Goal: Task Accomplishment & Management: Manage account settings

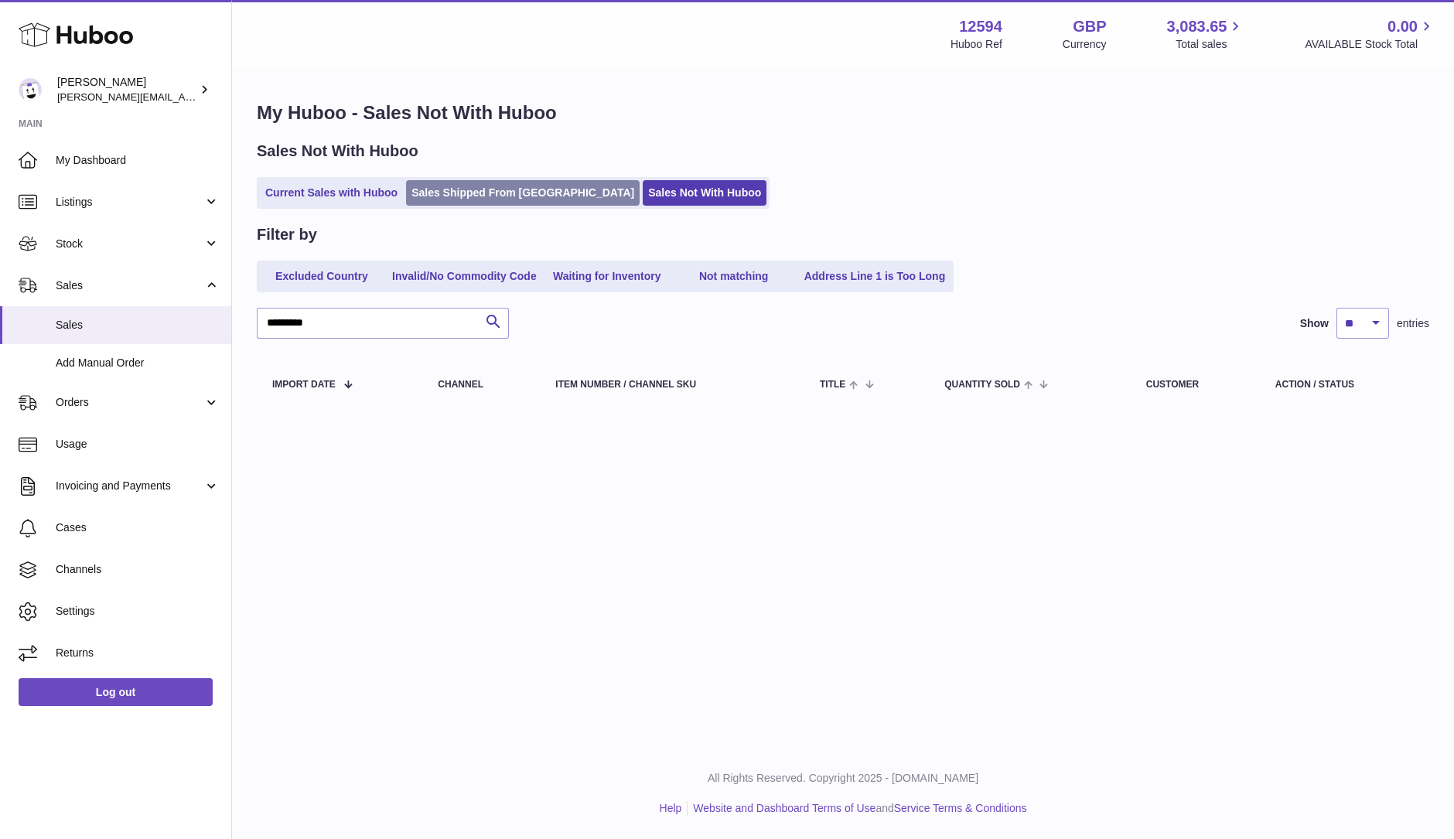
click at [478, 195] on link "Sales Shipped From [GEOGRAPHIC_DATA]" at bounding box center [523, 193] width 234 height 26
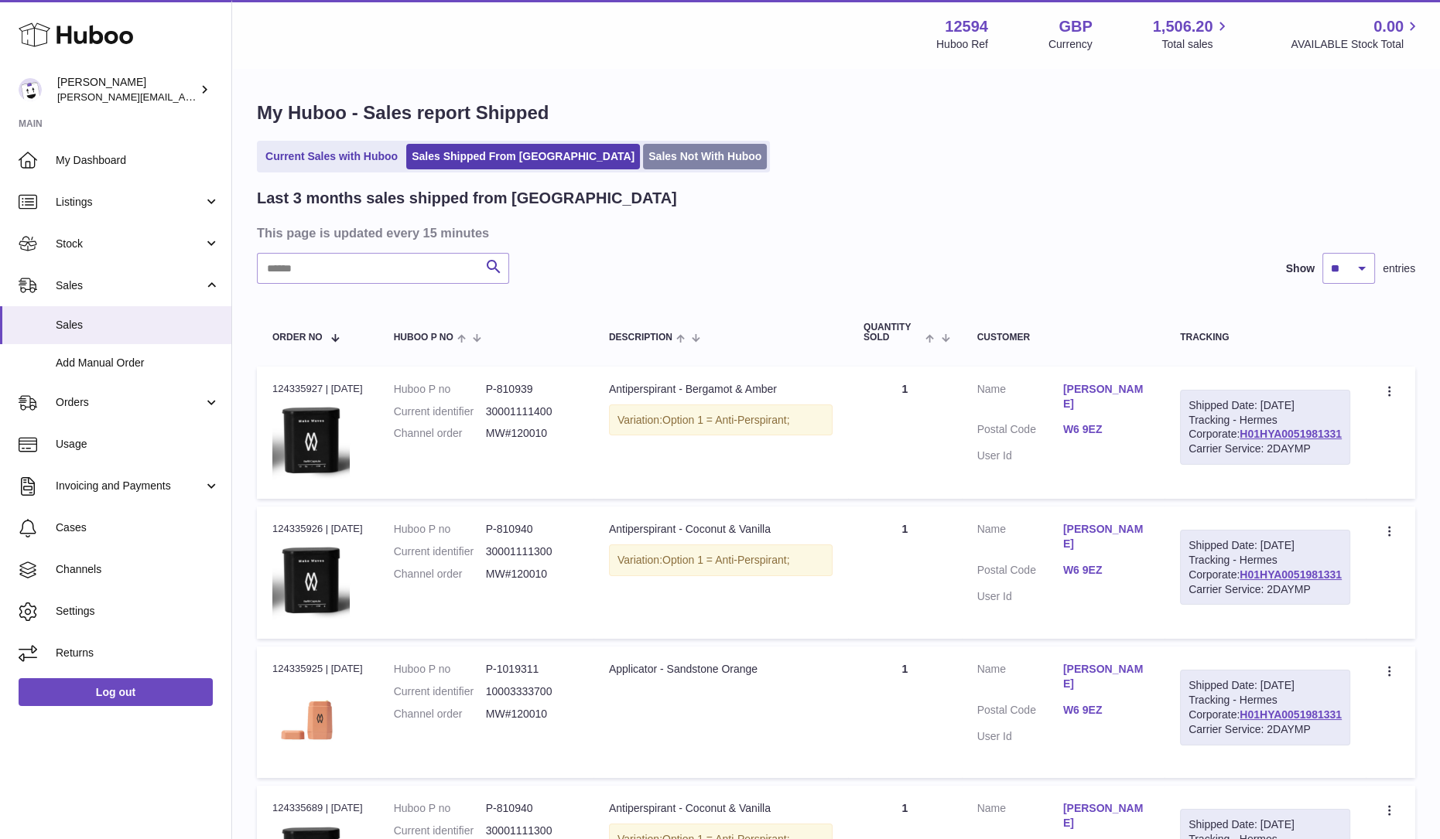
click at [622, 169] on ul "Current Sales with Huboo Sales Shipped From Huboo Sales Not With Huboo" at bounding box center [513, 157] width 513 height 32
click at [643, 169] on link "Sales Not With Huboo" at bounding box center [705, 157] width 124 height 26
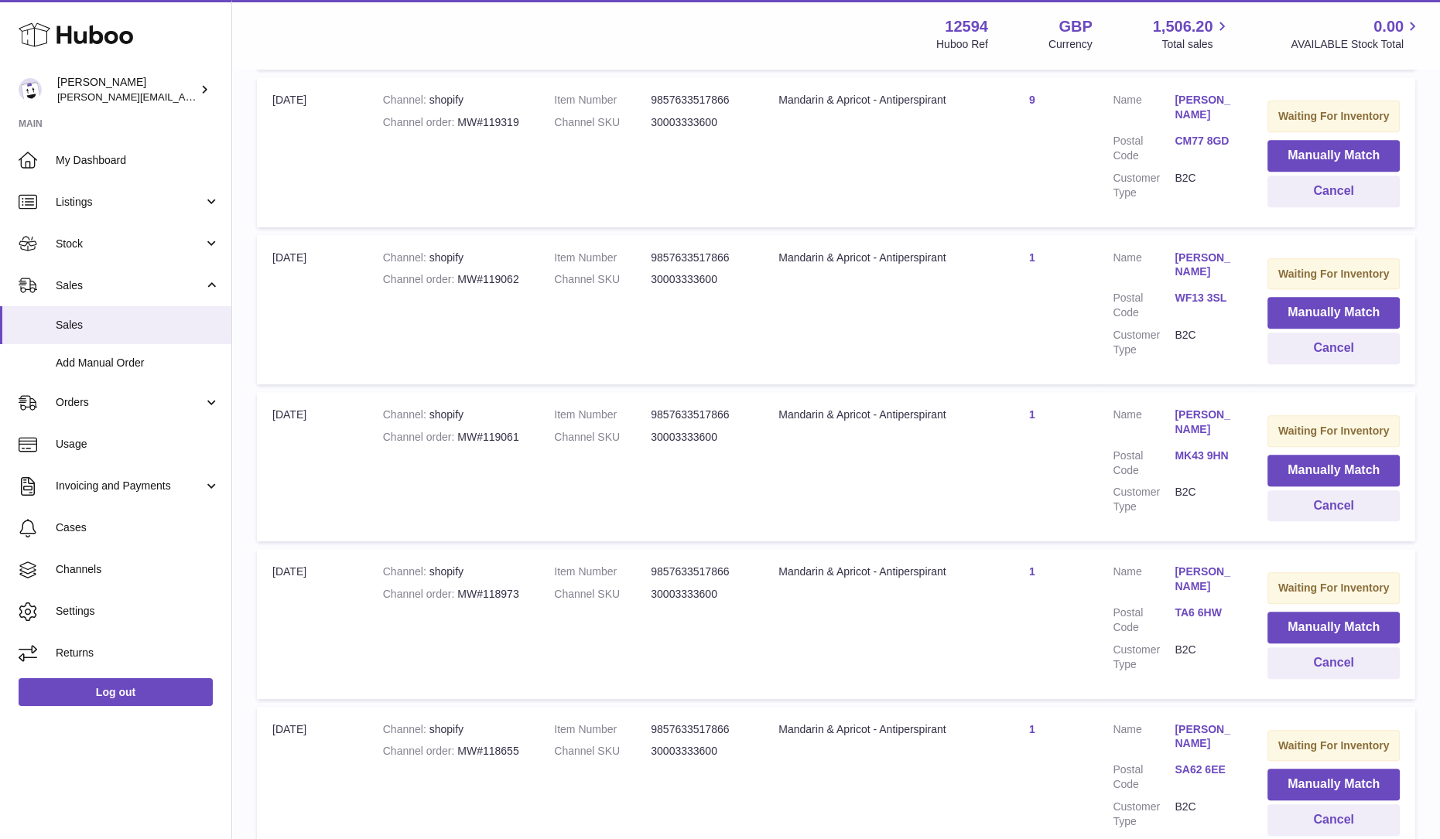
scroll to position [870, 0]
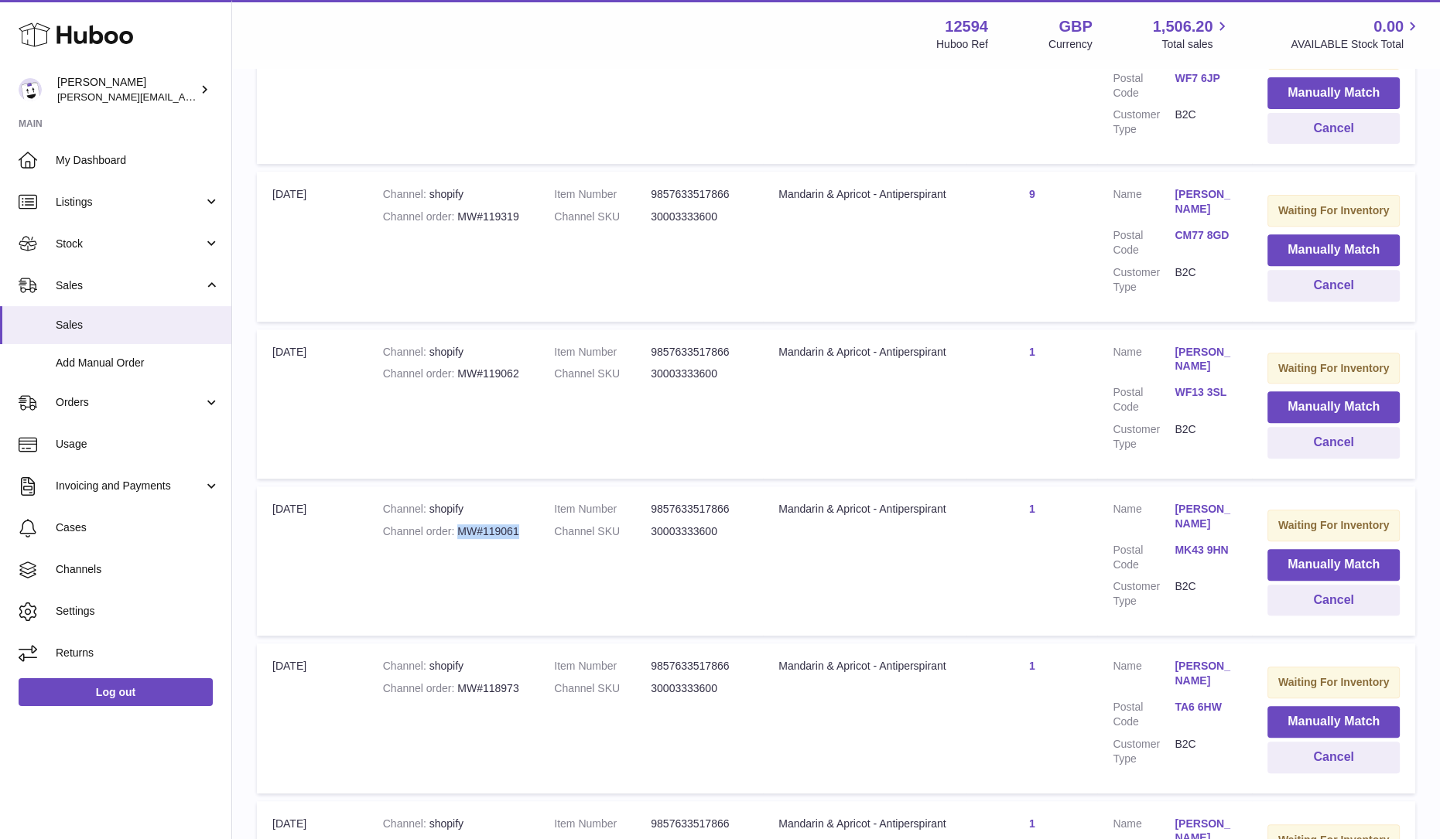
drag, startPoint x: 521, startPoint y: 534, endPoint x: 459, endPoint y: 536, distance: 61.9
click at [459, 536] on div "Channel order MW#119061" at bounding box center [453, 532] width 140 height 15
drag, startPoint x: 857, startPoint y: 587, endPoint x: 1069, endPoint y: 596, distance: 212.1
click at [857, 587] on td "Title Mandarin & Apricot - Antiperspirant" at bounding box center [864, 561] width 203 height 149
click at [1365, 603] on button "Cancel" at bounding box center [1333, 601] width 132 height 32
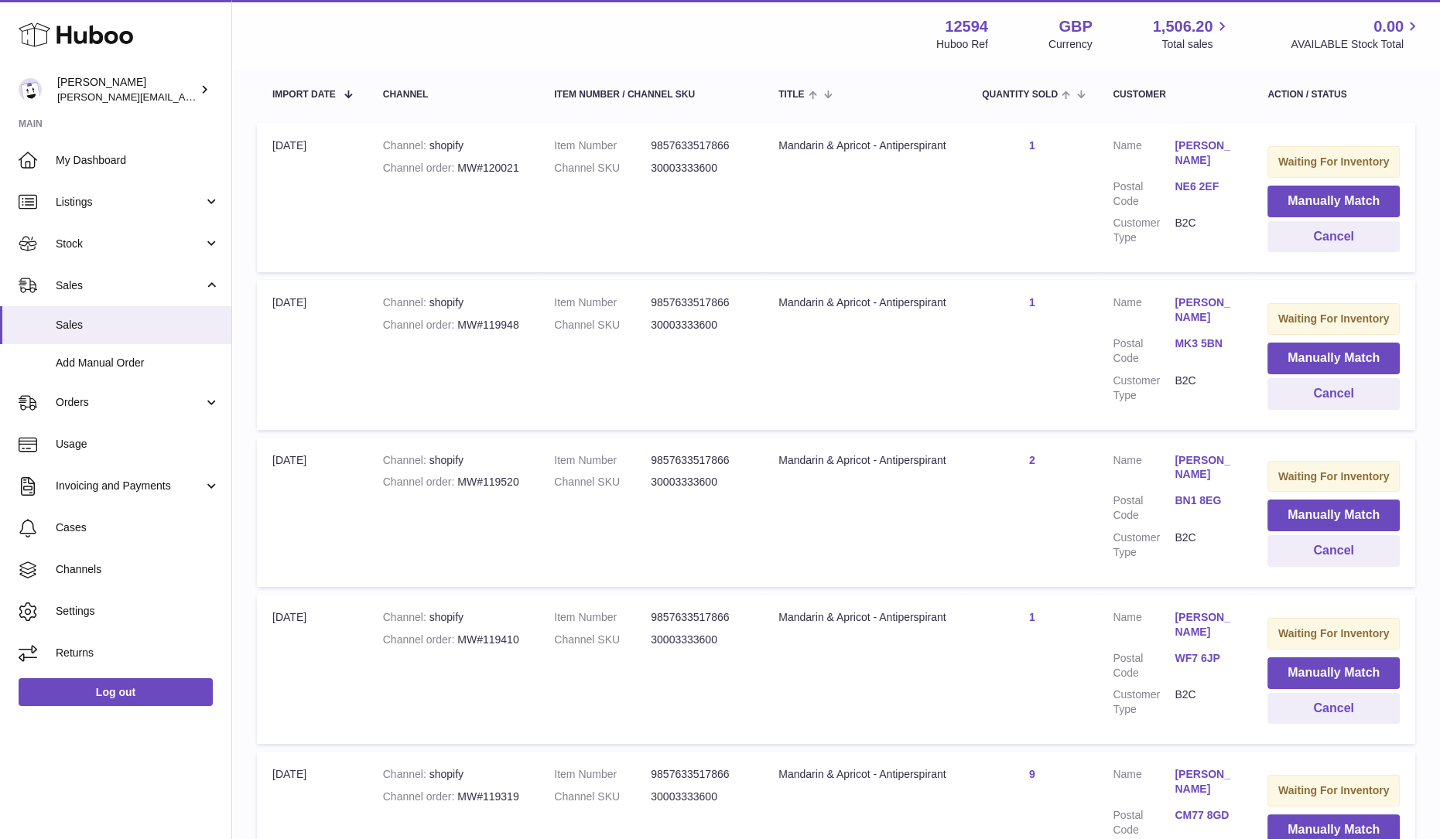
scroll to position [0, 0]
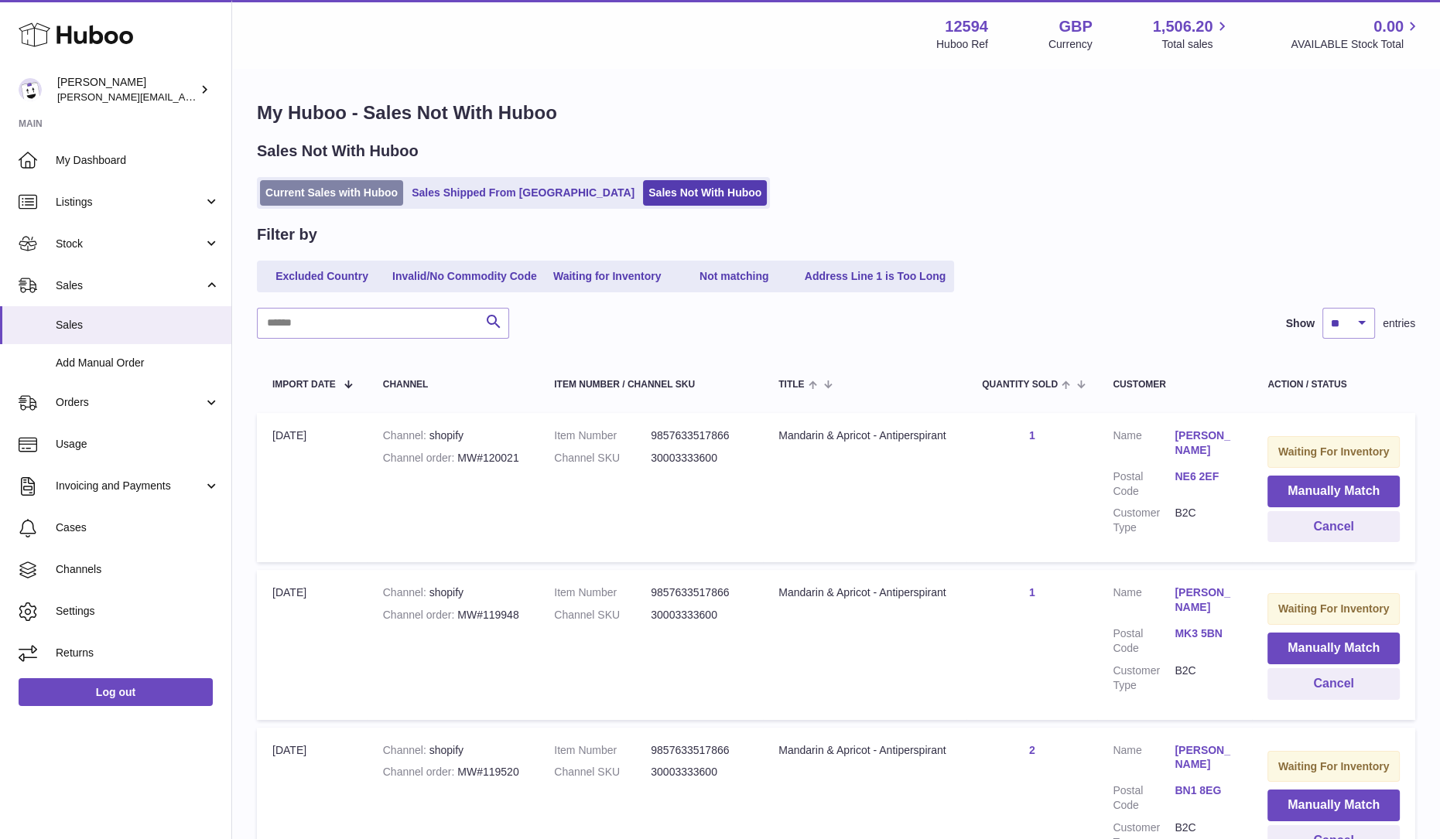
click at [347, 203] on link "Current Sales with Huboo" at bounding box center [331, 193] width 143 height 26
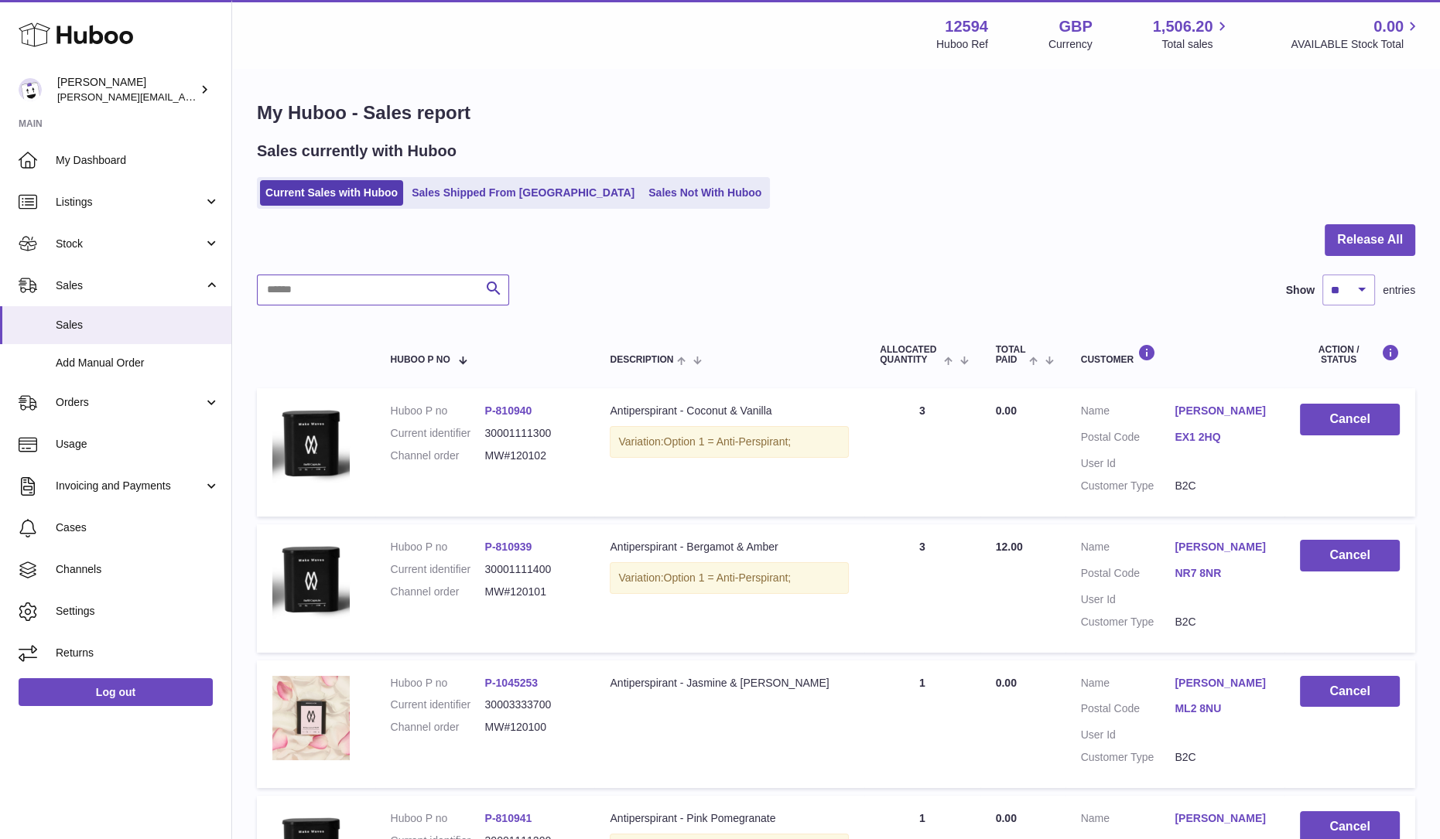
click at [402, 290] on input "text" at bounding box center [383, 290] width 252 height 31
paste input "*********"
type input "*********"
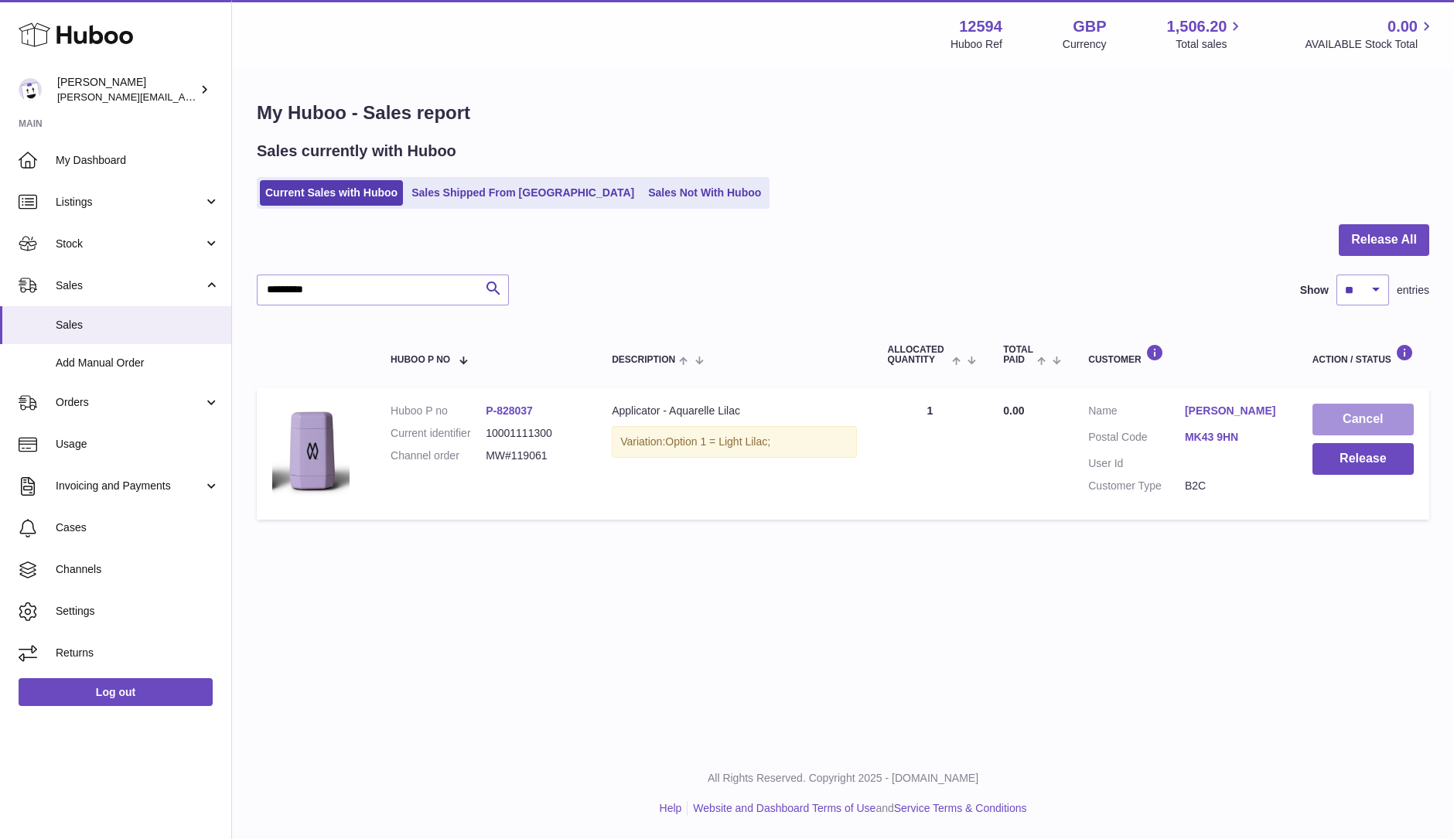
click at [1331, 423] on button "Cancel" at bounding box center [1363, 420] width 101 height 32
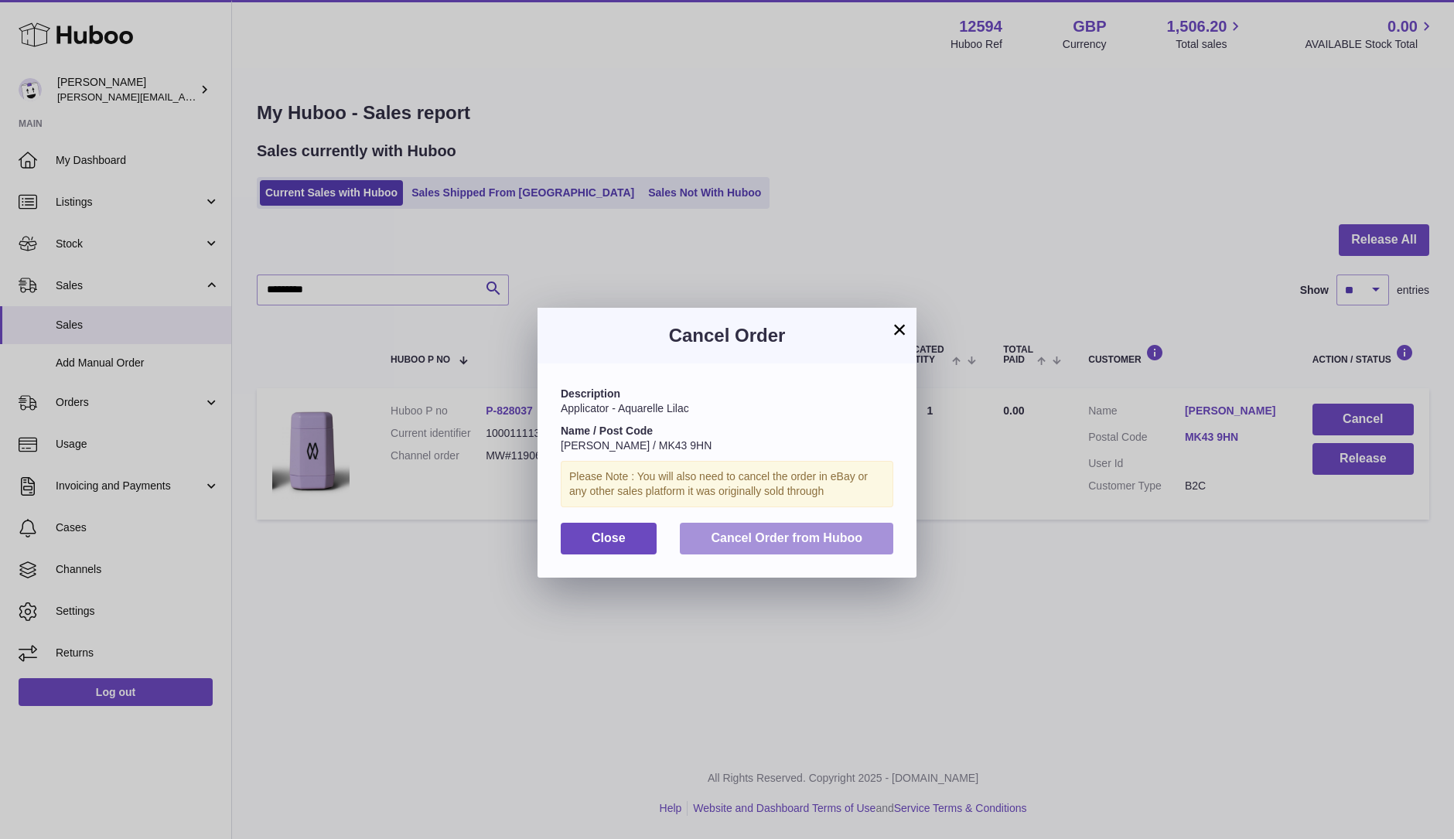
click at [739, 543] on span "Cancel Order from Huboo" at bounding box center [787, 537] width 152 height 13
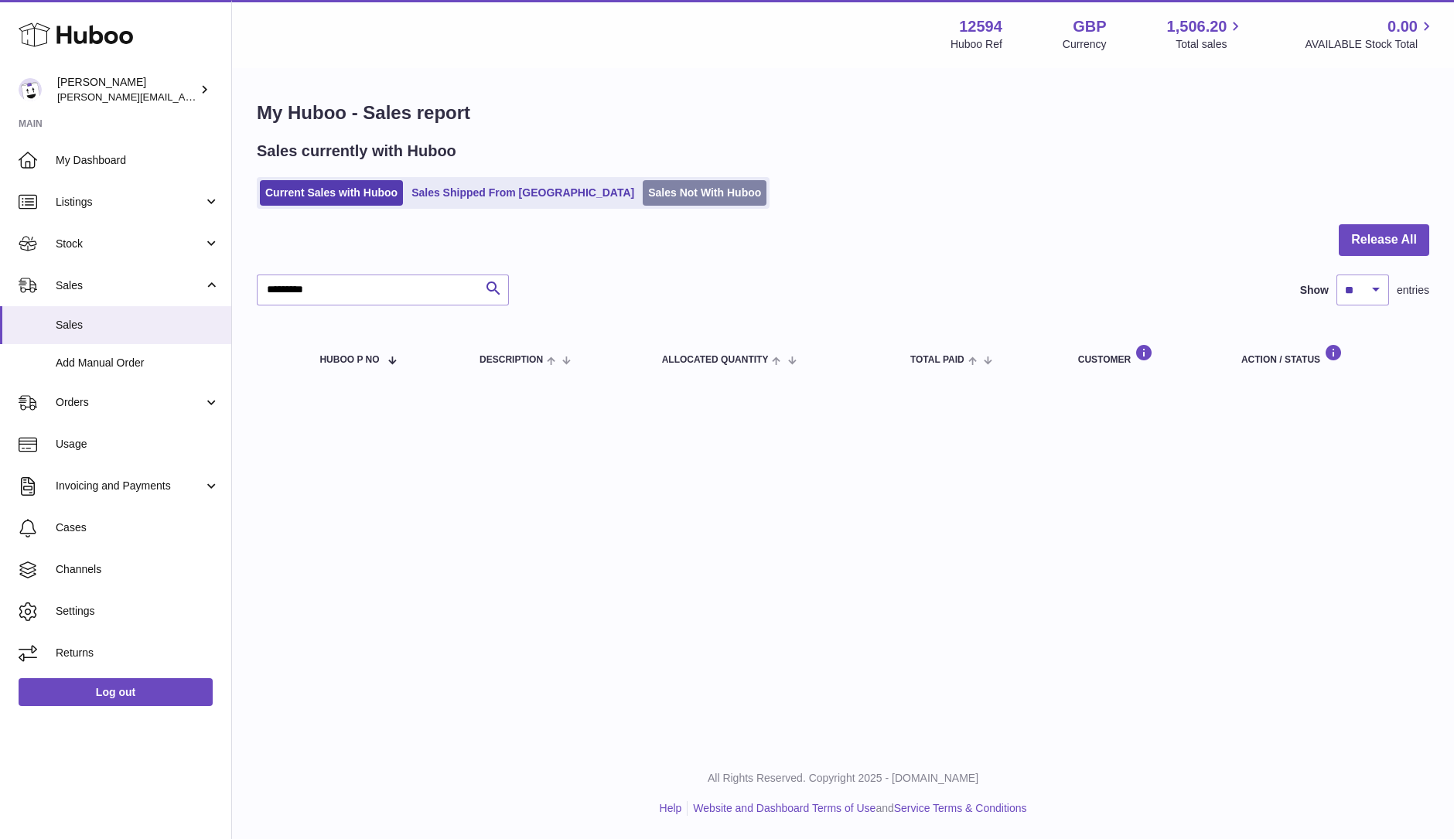
click at [643, 190] on link "Sales Not With Huboo" at bounding box center [705, 193] width 124 height 26
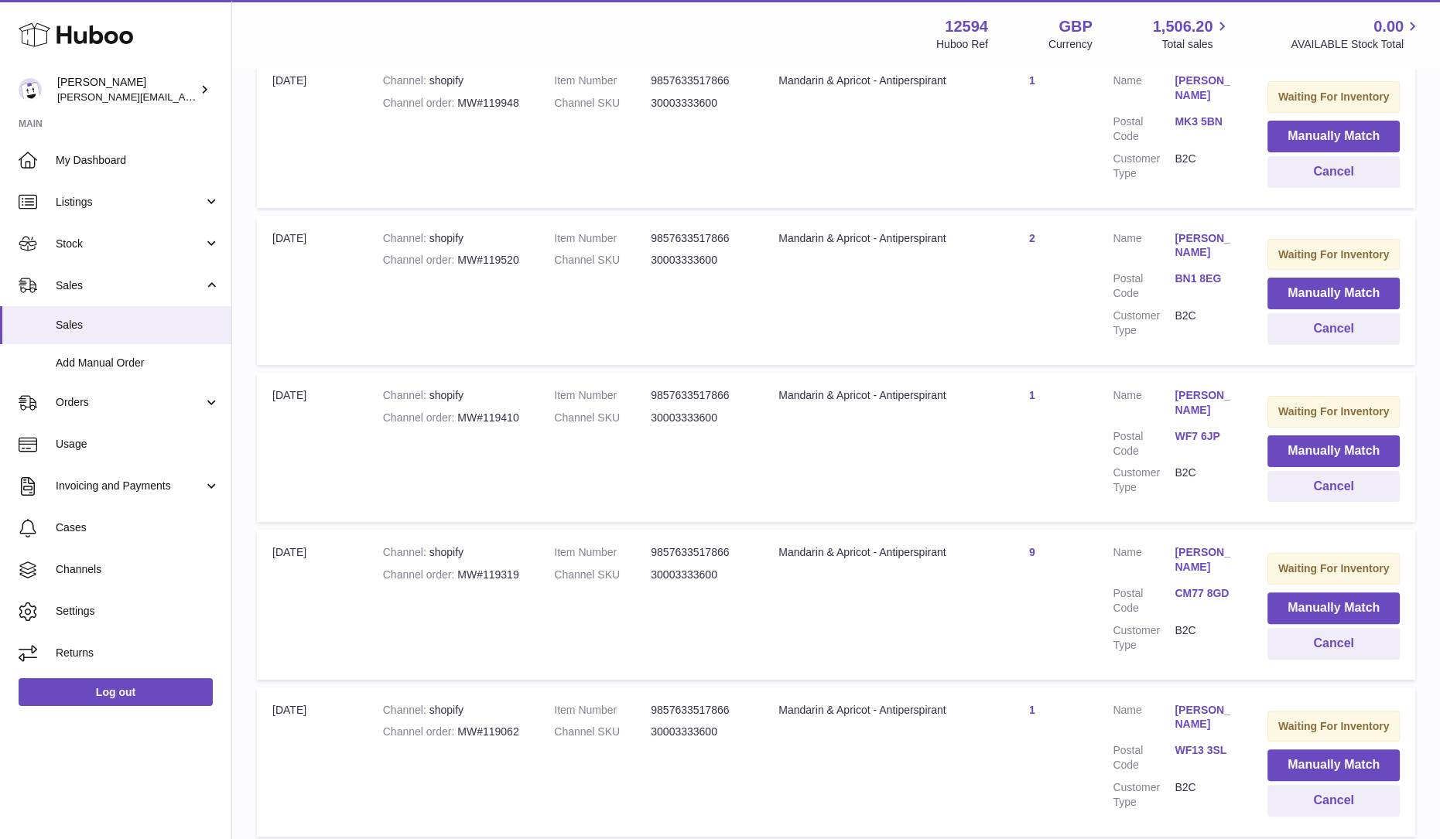
scroll to position [580, 0]
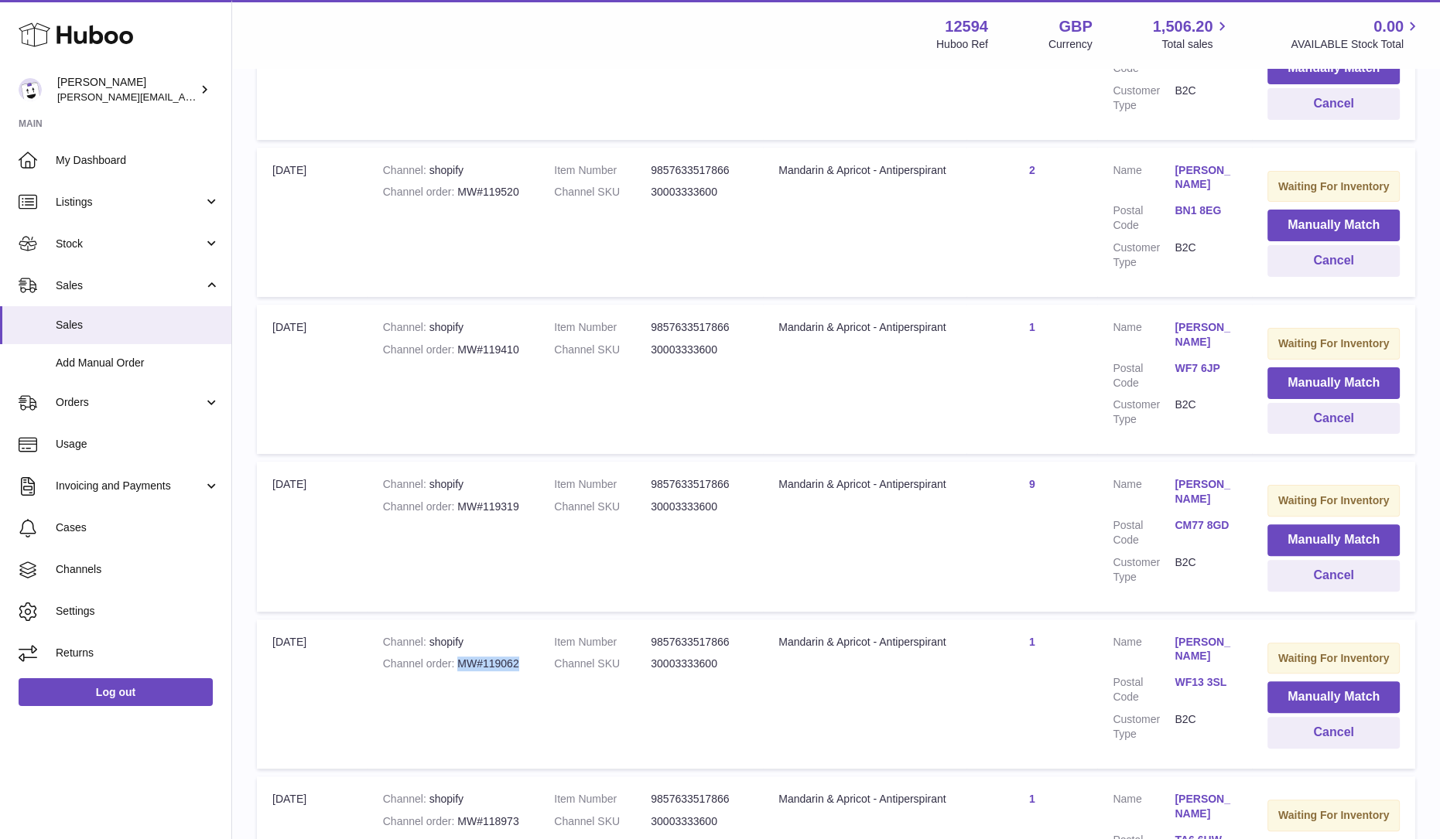
drag, startPoint x: 516, startPoint y: 647, endPoint x: 461, endPoint y: 653, distance: 55.3
click at [461, 657] on div "Channel order MW#119062" at bounding box center [453, 664] width 140 height 15
click at [728, 534] on td "Item Number 9857633517866 Channel SKU 30003333600" at bounding box center [650, 536] width 224 height 149
click at [576, 514] on dl "Item Number 9857633517866 Channel SKU 30003333600" at bounding box center [650, 499] width 193 height 45
drag, startPoint x: 522, startPoint y: 501, endPoint x: 459, endPoint y: 504, distance: 63.5
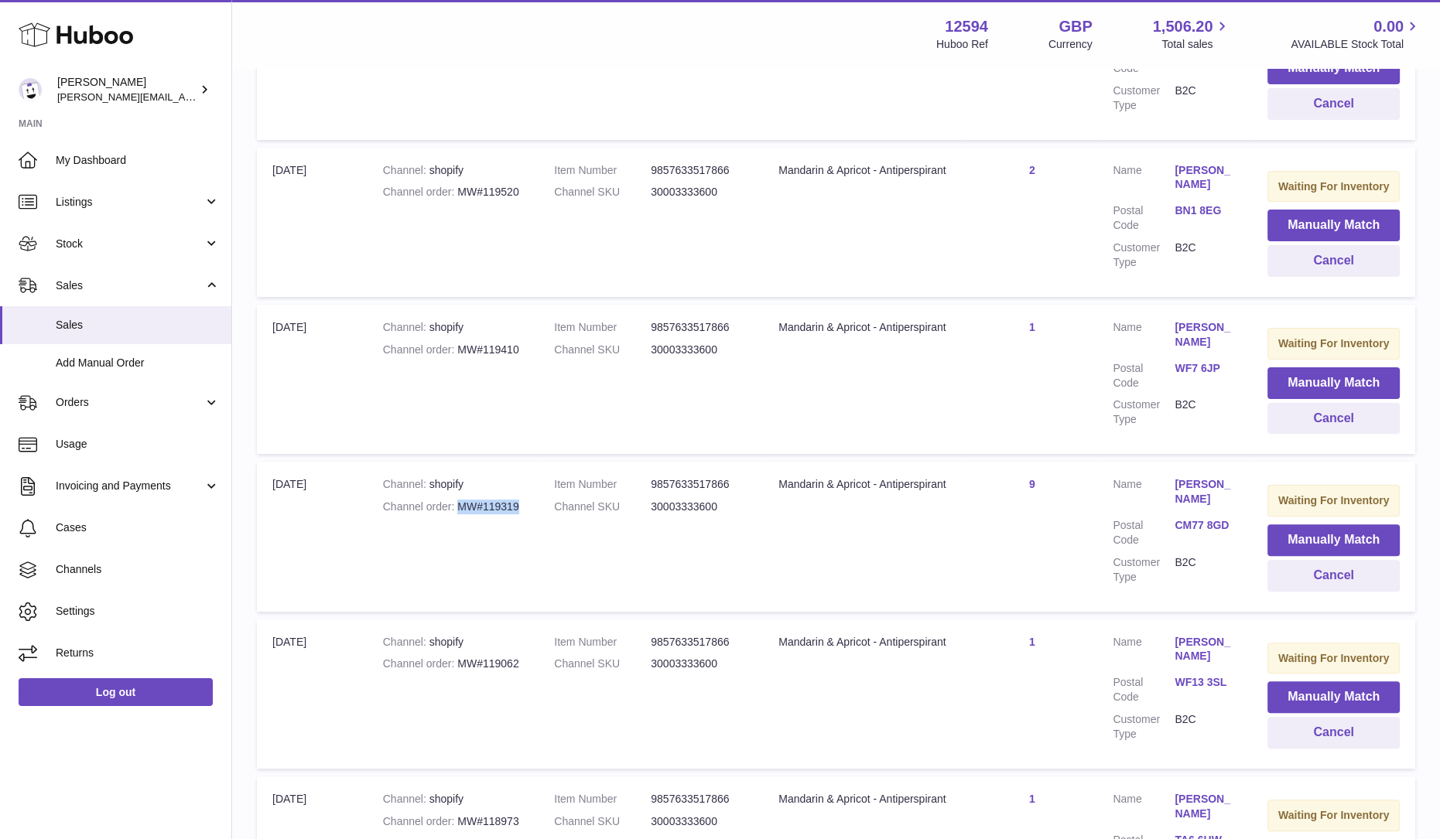
click at [459, 504] on div "Channel order MW#119319" at bounding box center [453, 507] width 140 height 15
copy div "MW#119319"
click at [527, 531] on td "Channel shopify Channel order MW#119319" at bounding box center [452, 536] width 171 height 149
drag, startPoint x: 521, startPoint y: 502, endPoint x: 457, endPoint y: 504, distance: 64.3
click at [457, 504] on div "Channel order MW#119319" at bounding box center [453, 507] width 140 height 15
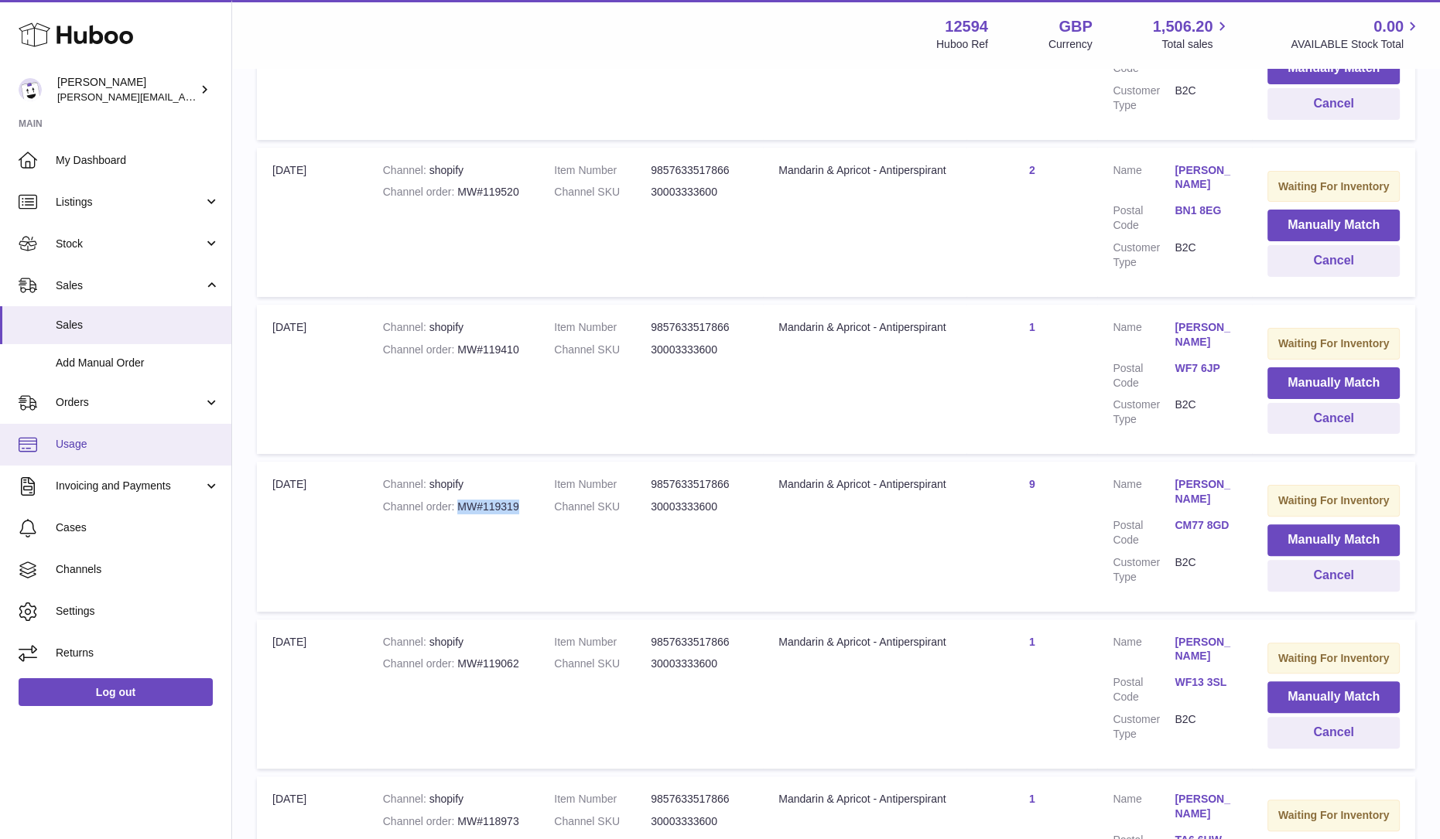
copy div "MW#119319"
click at [852, 537] on td "Title Mandarin & Apricot - Antiperspirant" at bounding box center [864, 536] width 203 height 149
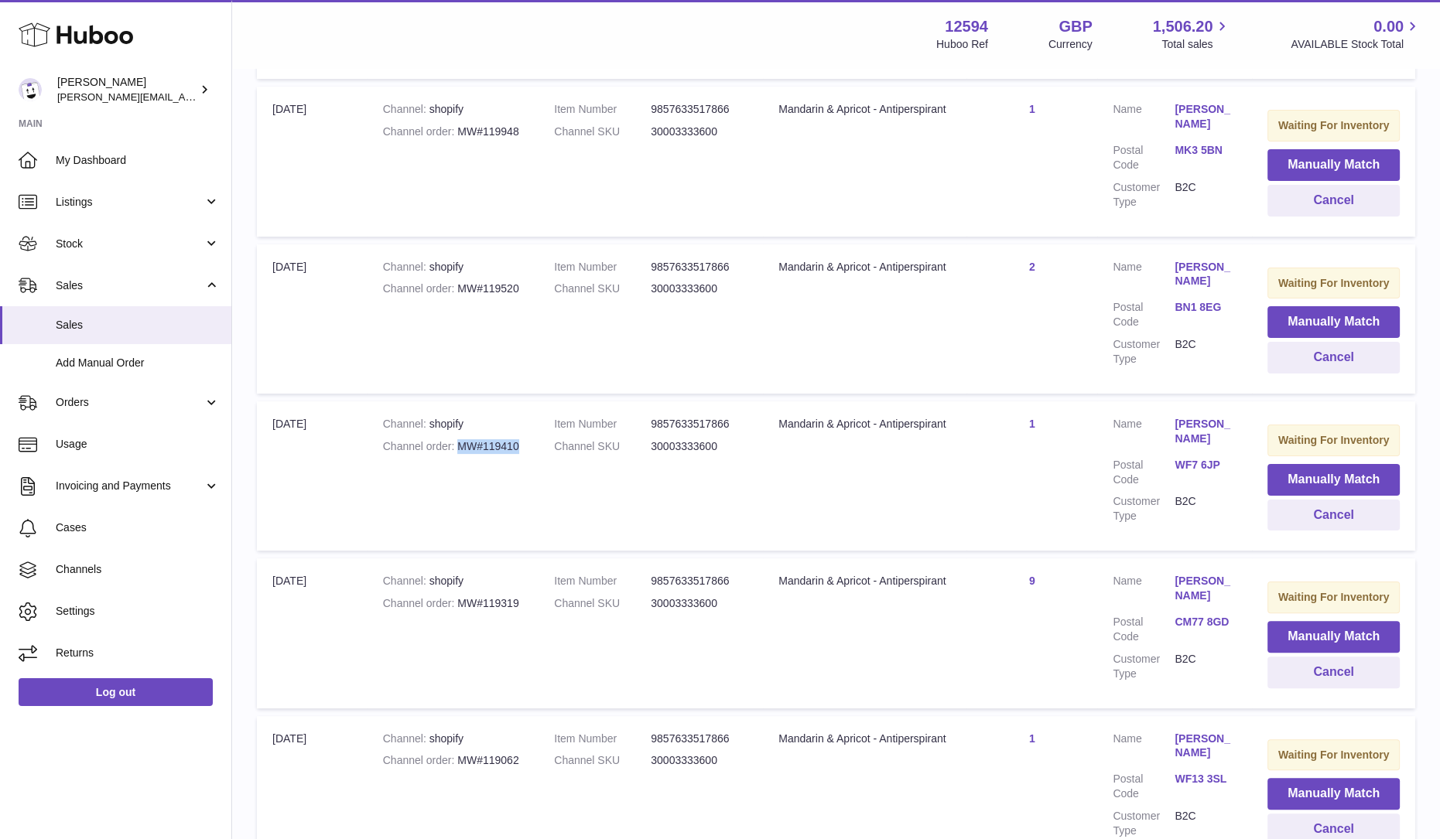
drag, startPoint x: 511, startPoint y: 442, endPoint x: 451, endPoint y: 443, distance: 60.3
click at [451, 443] on div "Channel order MW#119410" at bounding box center [453, 446] width 140 height 15
copy div "MW#119410"
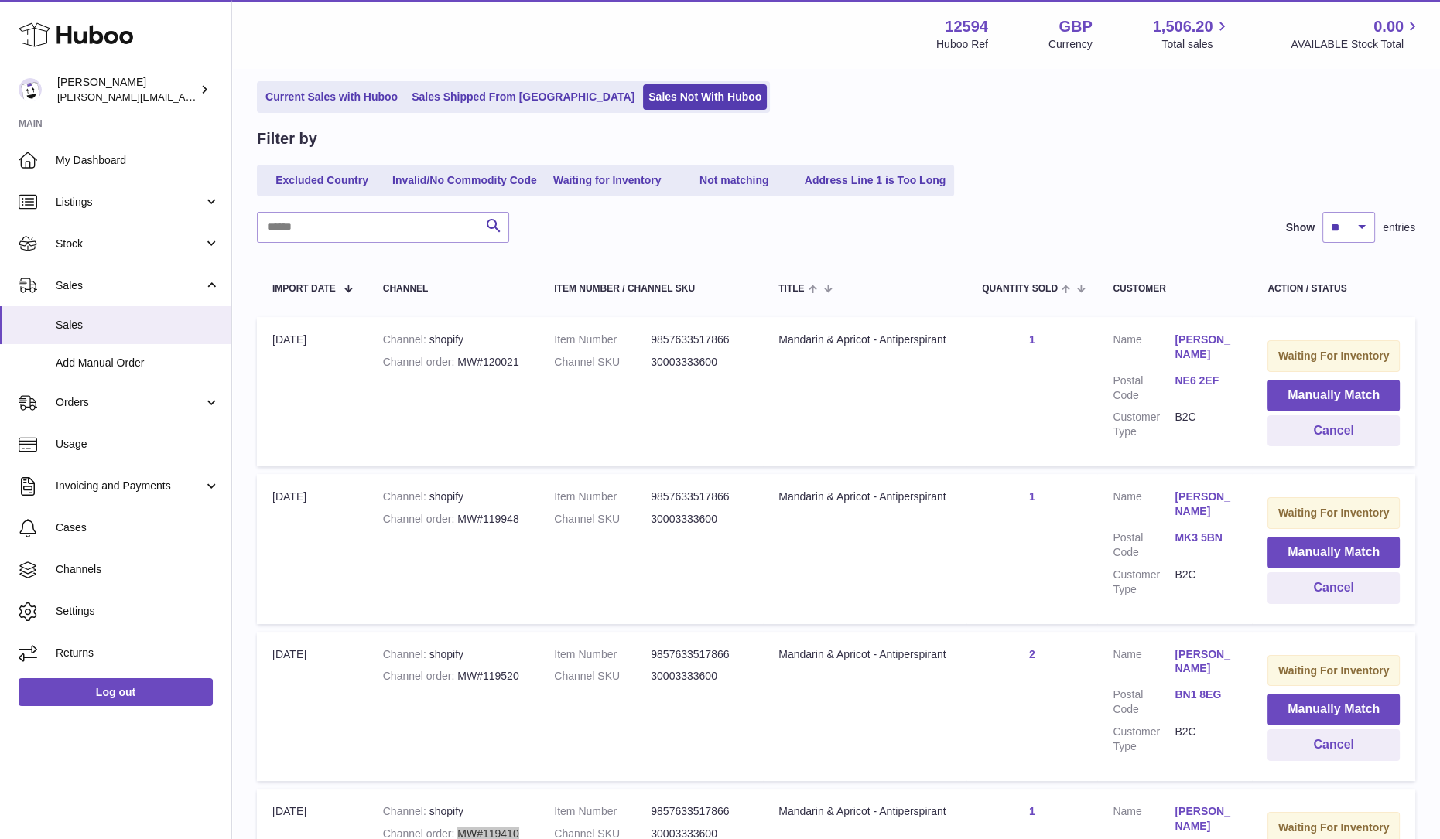
scroll to position [193, 0]
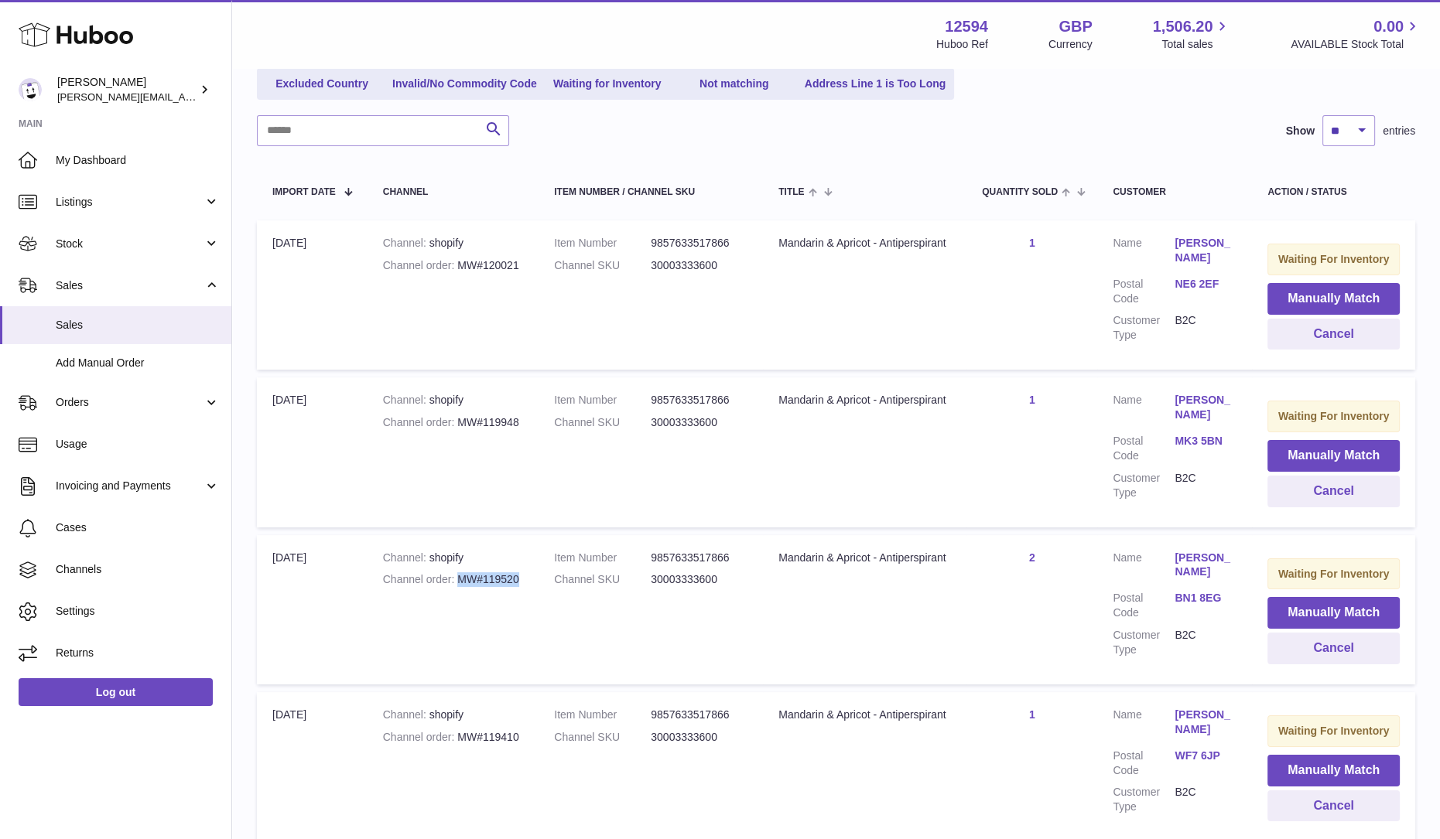
drag, startPoint x: 520, startPoint y: 582, endPoint x: 460, endPoint y: 582, distance: 60.3
click at [460, 582] on div "Channel order MW#119520" at bounding box center [453, 579] width 140 height 15
copy div "MW#119520"
click at [537, 620] on td "Channel shopify Channel order MW#119520" at bounding box center [452, 609] width 171 height 149
drag, startPoint x: 517, startPoint y: 579, endPoint x: 460, endPoint y: 579, distance: 56.5
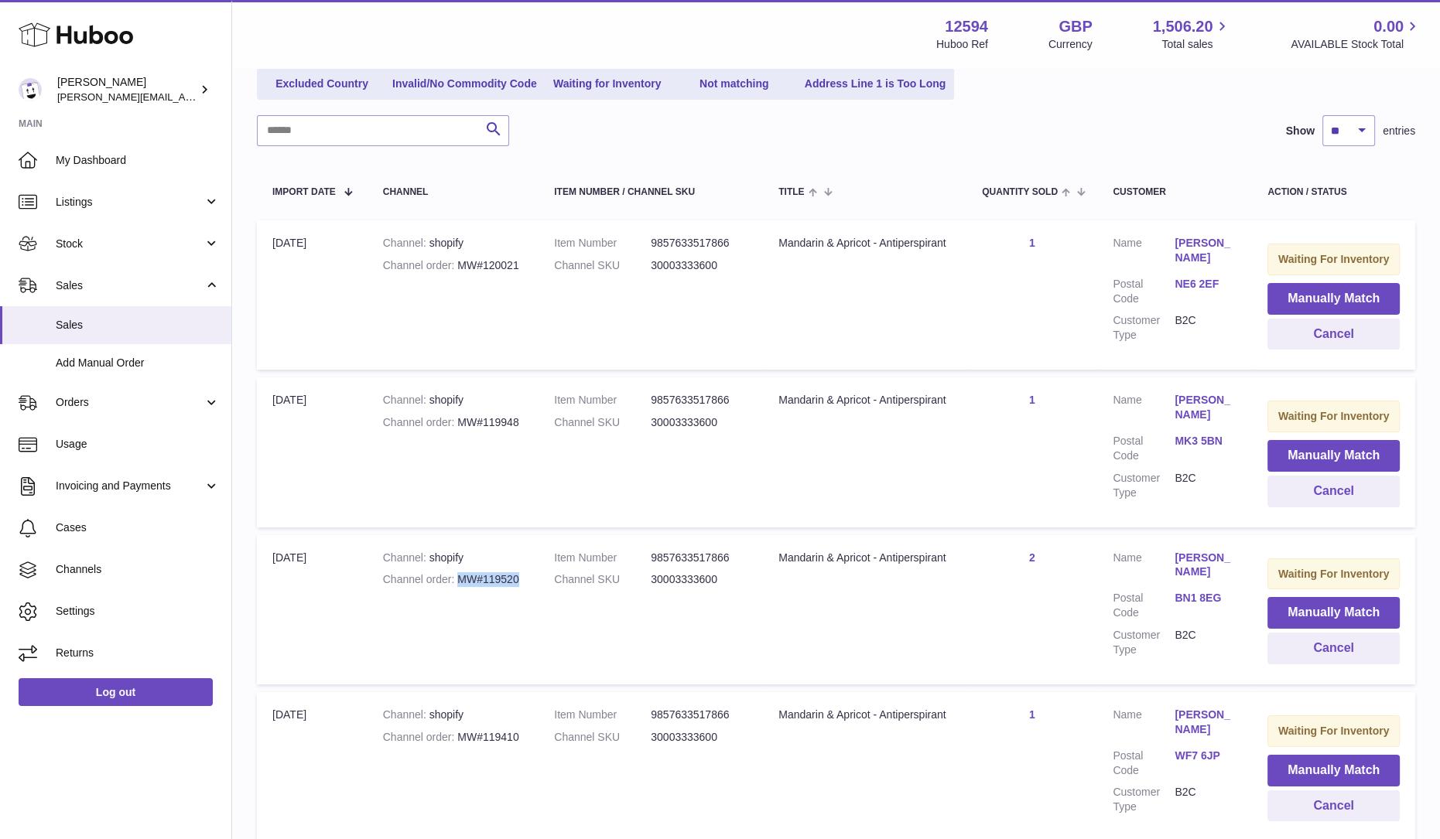
click at [460, 579] on div "Channel order MW#119520" at bounding box center [453, 579] width 140 height 15
copy div "MW#119520"
click at [510, 429] on div "Channel order MW#119948" at bounding box center [453, 422] width 140 height 15
drag, startPoint x: 518, startPoint y: 423, endPoint x: 456, endPoint y: 430, distance: 62.3
click at [456, 430] on td "Channel shopify Channel order MW#119948" at bounding box center [452, 452] width 171 height 149
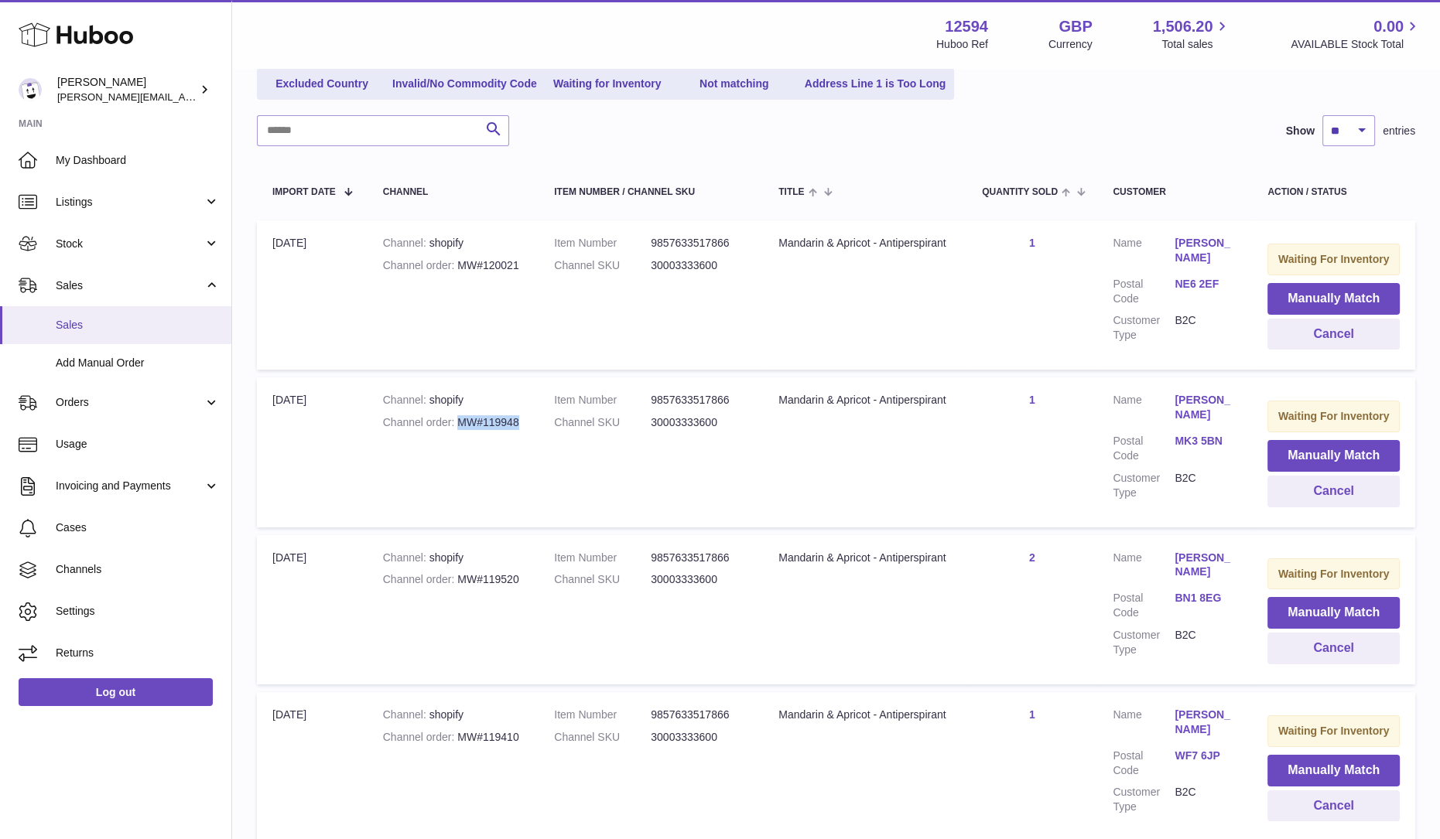
copy div "MW#119948"
drag, startPoint x: 520, startPoint y: 268, endPoint x: 453, endPoint y: 266, distance: 67.3
click at [453, 266] on div "Channel order MW#120021" at bounding box center [453, 265] width 140 height 15
copy div "MW#120021"
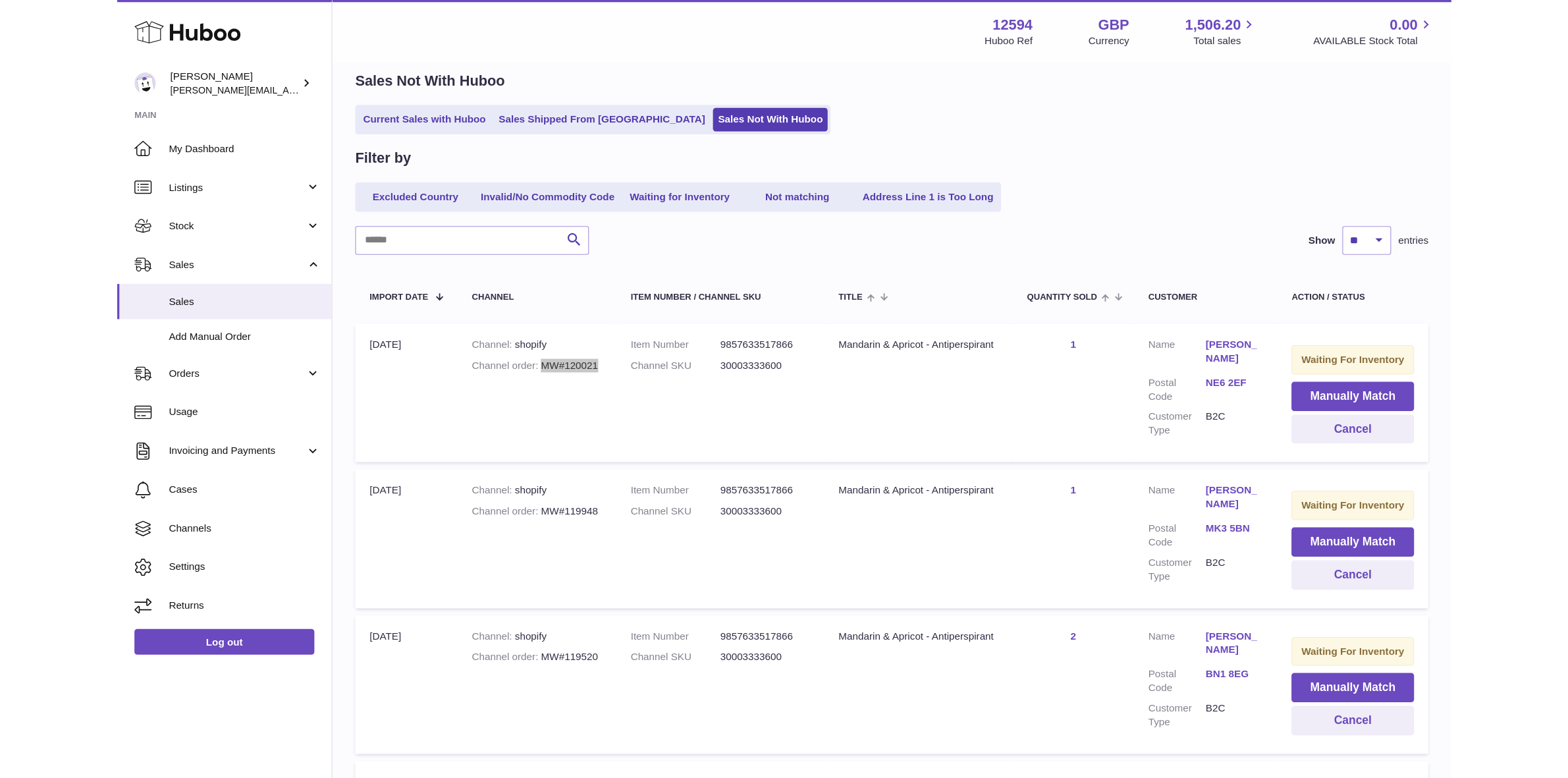
scroll to position [0, 0]
